Goal: Task Accomplishment & Management: Manage account settings

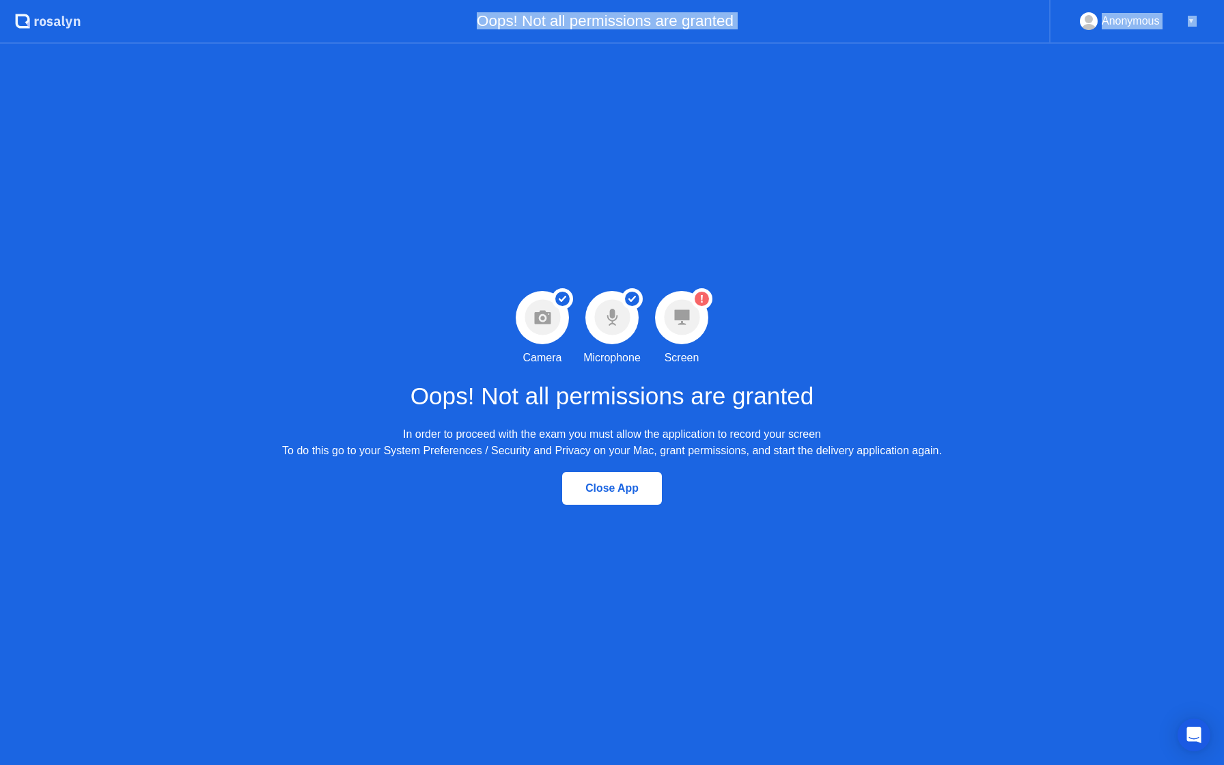
click at [635, 0] on div "Oops! Not all permissions are granted" at bounding box center [565, 22] width 968 height 44
click at [1130, 81] on div "Success Camera permission granted Camera Success Microphone permission granted …" at bounding box center [612, 404] width 1224 height 721
drag, startPoint x: 1172, startPoint y: 20, endPoint x: 1182, endPoint y: 20, distance: 9.6
click at [1173, 20] on div "Anonymous ▼" at bounding box center [1137, 21] width 115 height 18
click at [1196, 19] on div "Anonymous ▼" at bounding box center [1136, 22] width 175 height 44
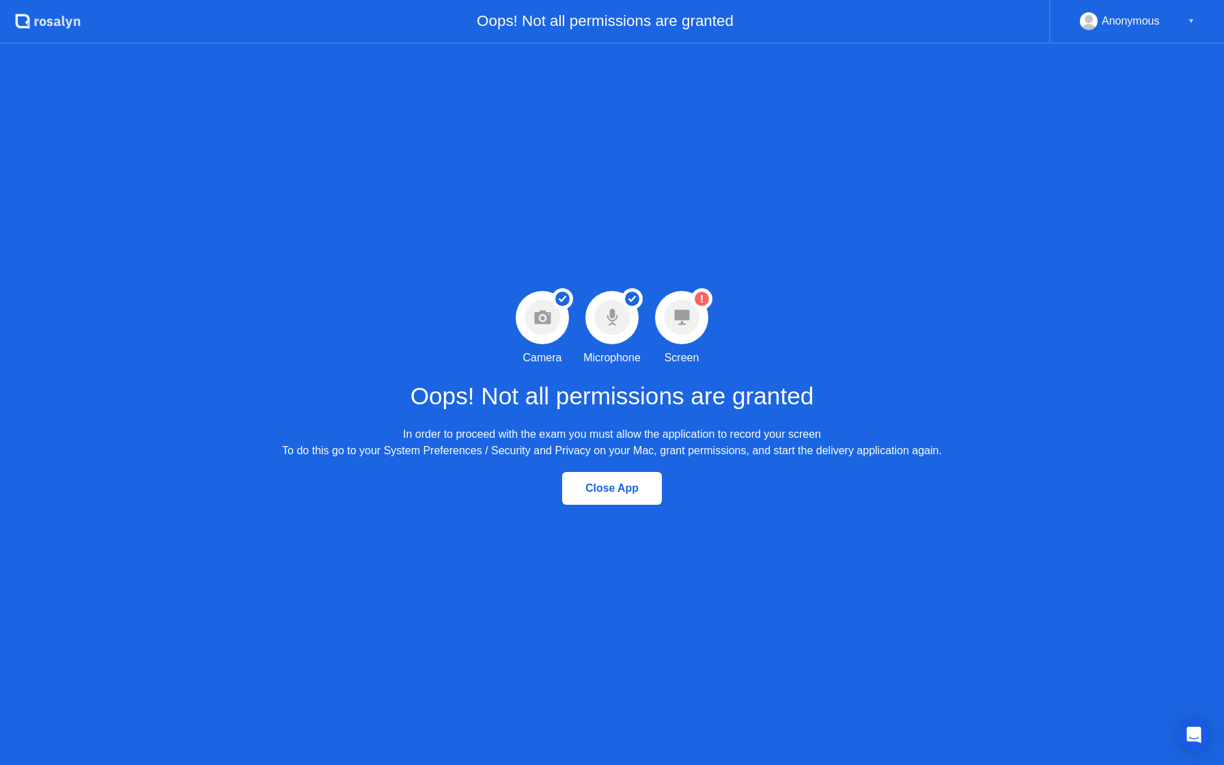
click at [1190, 21] on div "▼" at bounding box center [1191, 21] width 7 height 18
click at [1144, 27] on div "Anonymous" at bounding box center [1131, 21] width 58 height 18
click at [1176, 23] on div "Anonymous ▼" at bounding box center [1137, 21] width 115 height 18
click at [1183, 23] on div "Anonymous ▼" at bounding box center [1137, 21] width 115 height 18
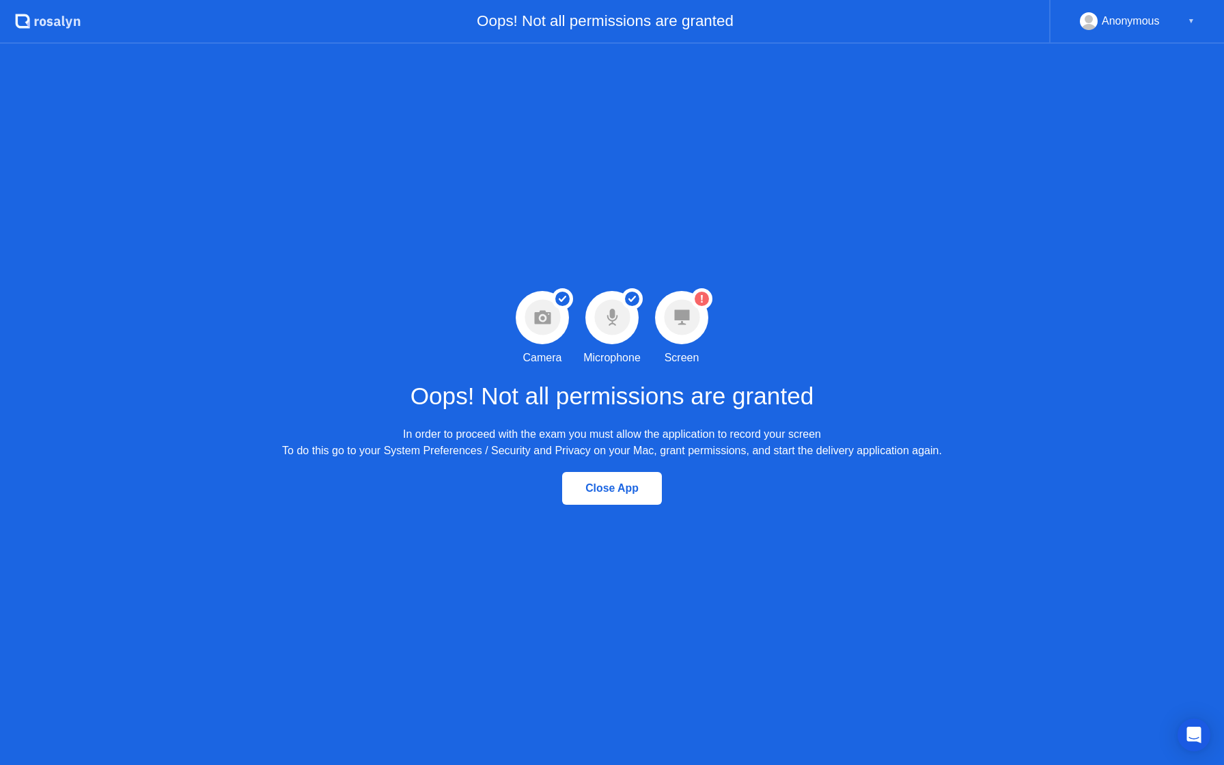
click at [1191, 23] on div "▼" at bounding box center [1191, 21] width 7 height 18
